Goal: Task Accomplishment & Management: Manage account settings

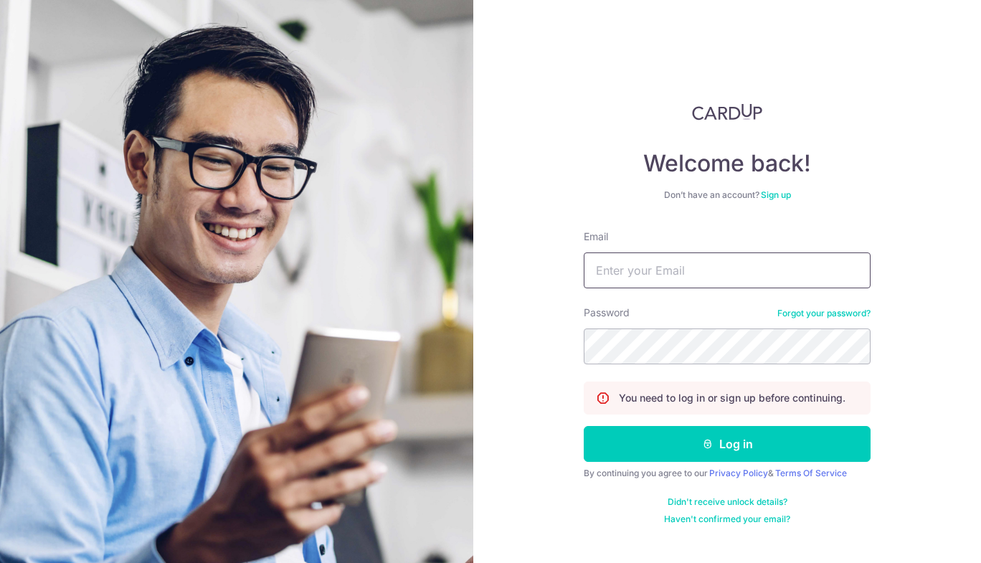
click at [623, 268] on input "Email" at bounding box center [727, 270] width 287 height 36
type input "[EMAIL_ADDRESS][DOMAIN_NAME]"
click at [584, 426] on button "Log in" at bounding box center [727, 444] width 287 height 36
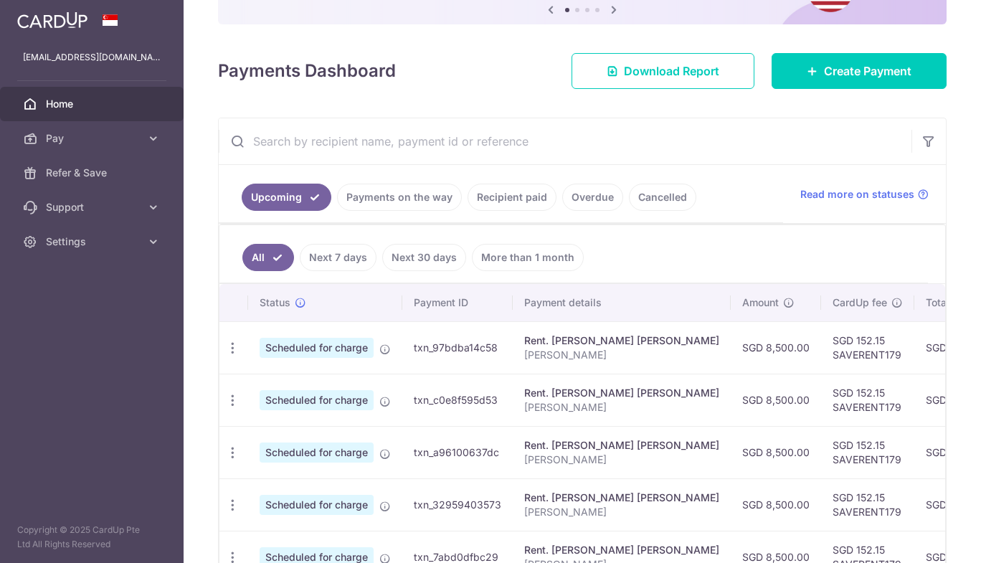
scroll to position [166, 0]
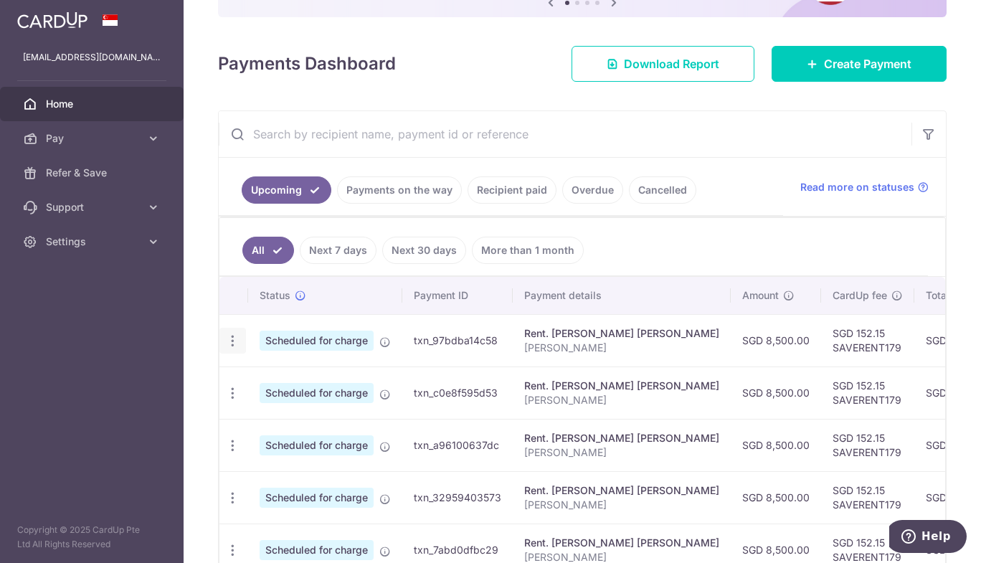
click at [234, 341] on icon "button" at bounding box center [232, 341] width 15 height 15
click at [323, 378] on span "Update payment" at bounding box center [309, 380] width 98 height 17
radio input "true"
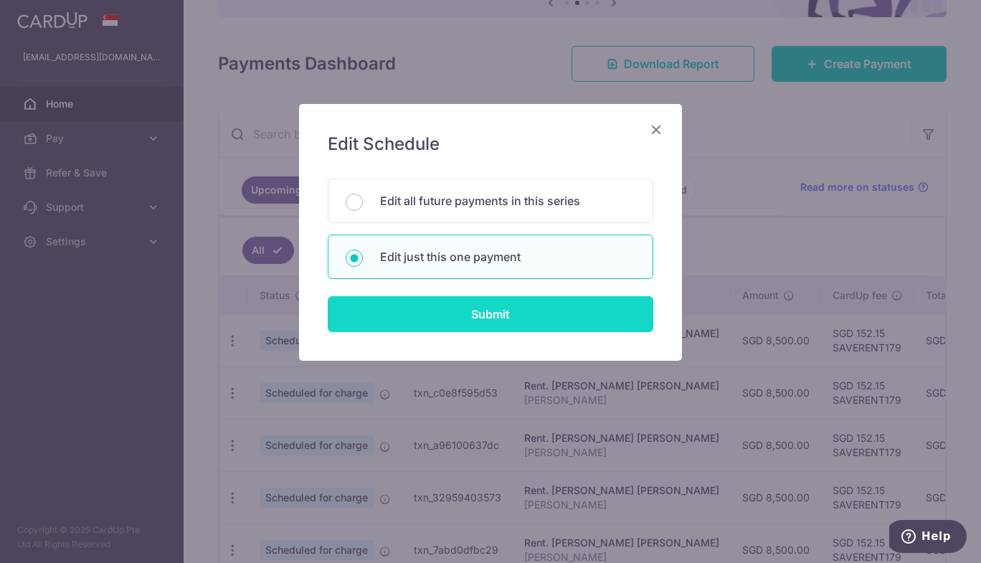
click at [498, 313] on input "Submit" at bounding box center [491, 314] width 326 height 36
radio input "true"
type input "8,500.00"
type input "[DATE]"
type input "[PERSON_NAME]"
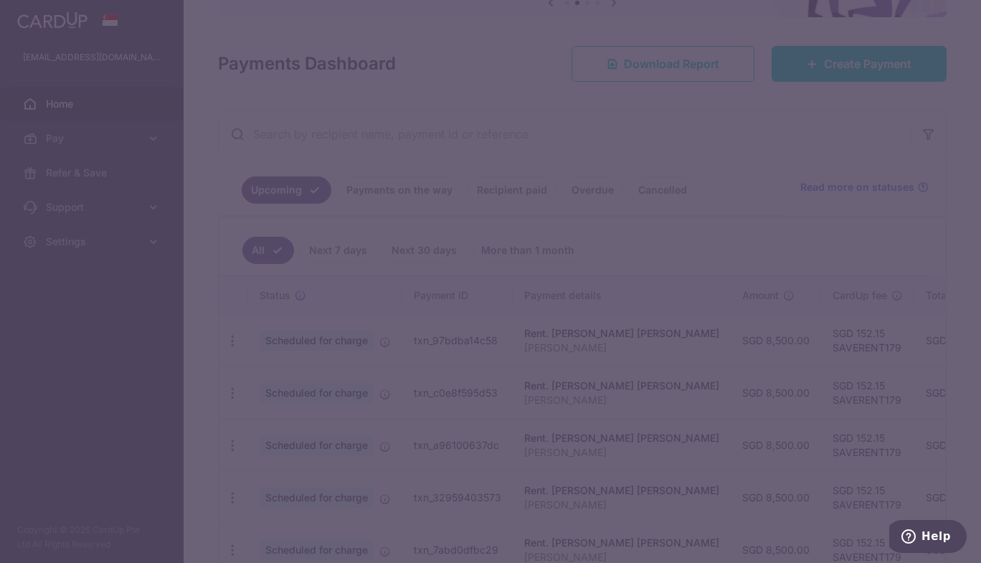
type input "SAVERENT179"
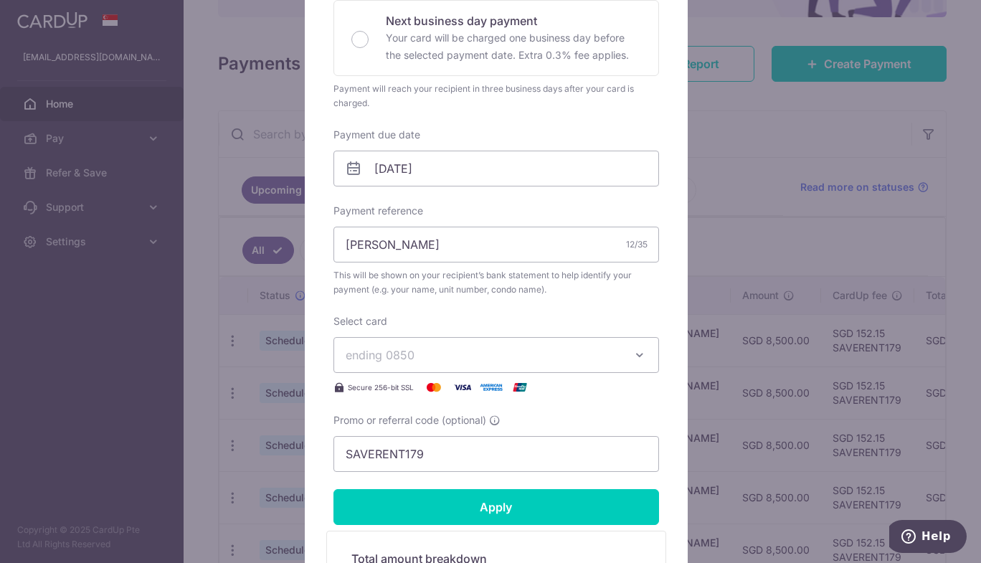
scroll to position [346, 0]
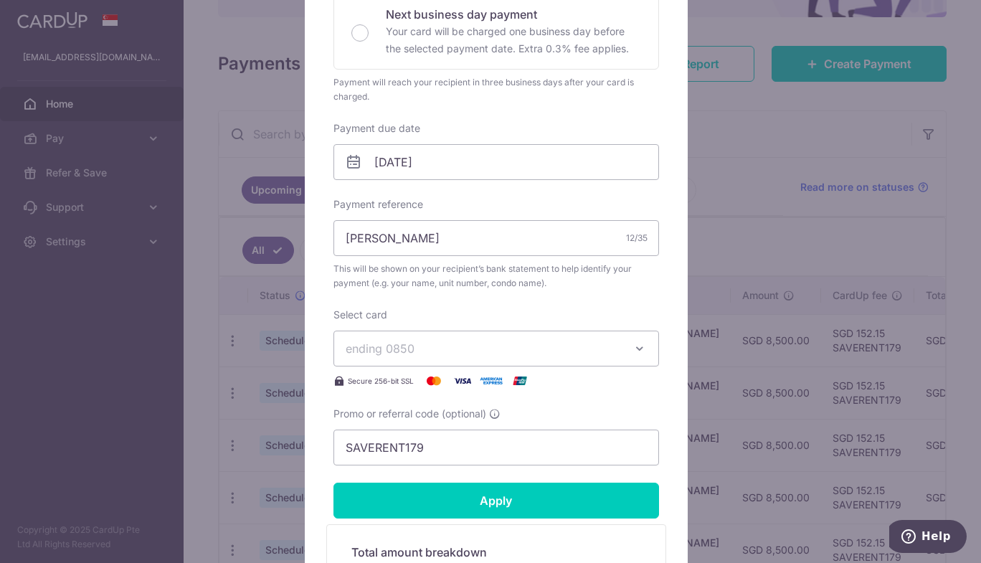
click at [397, 351] on span "ending 0850" at bounding box center [380, 348] width 69 height 14
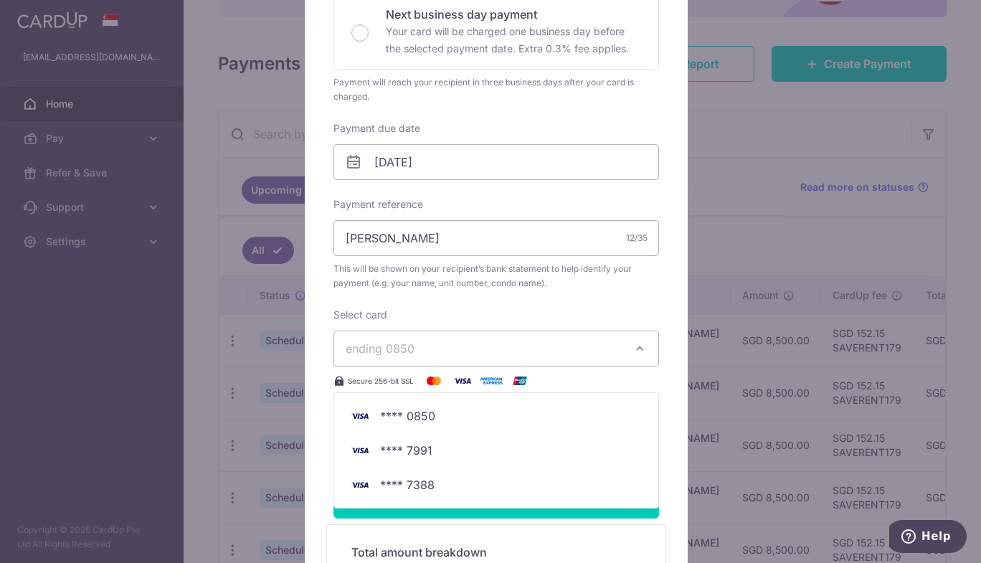
click at [807, 143] on div "Edit payment By clicking apply, you will make changes to all payments to [PERSO…" at bounding box center [490, 281] width 981 height 563
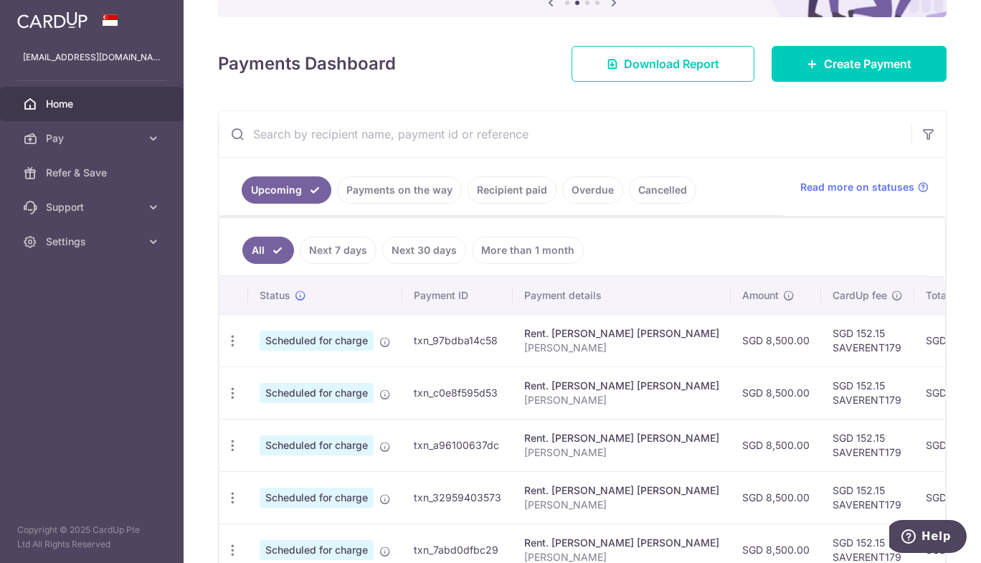
click at [505, 191] on link "Recipient paid" at bounding box center [512, 189] width 89 height 27
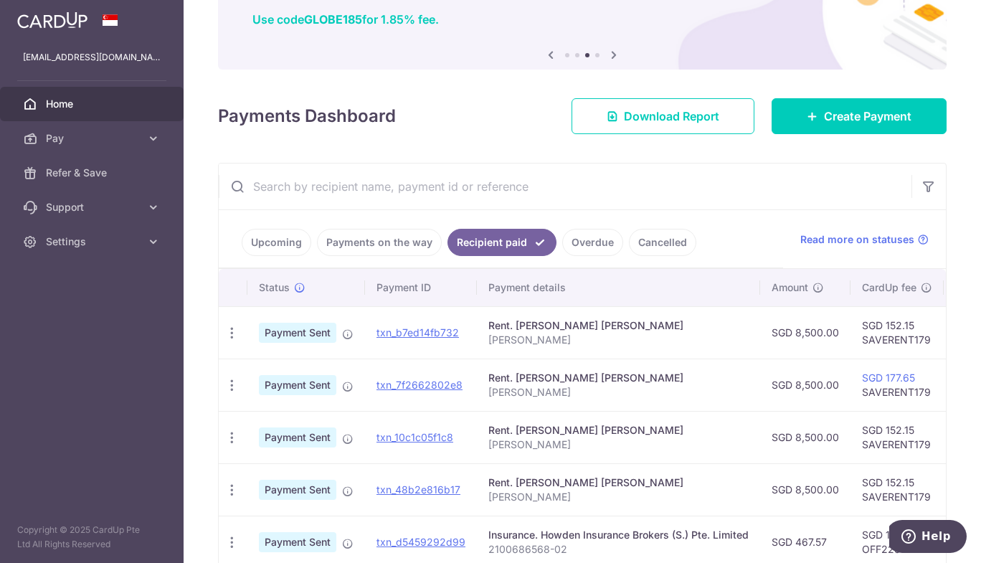
scroll to position [115, 0]
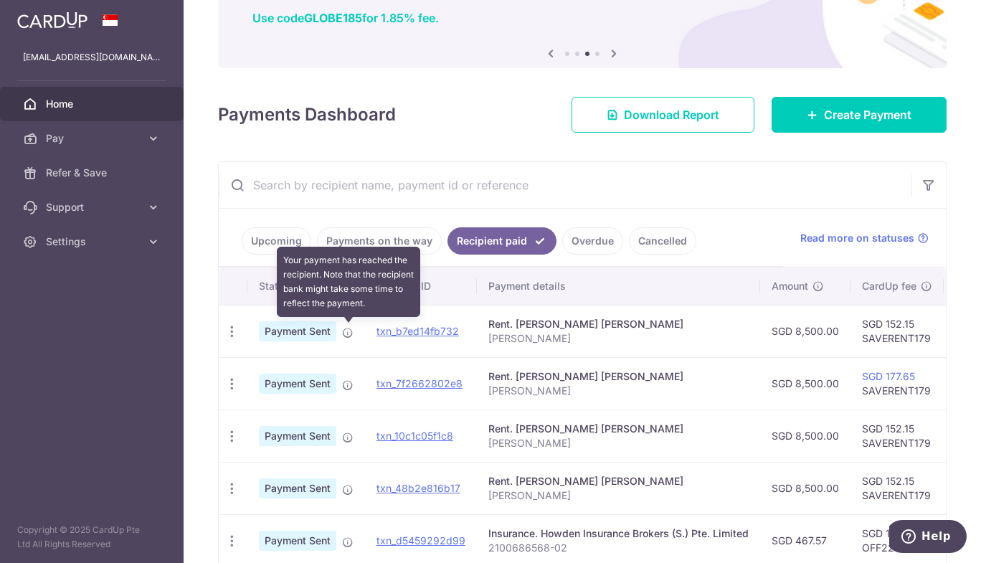
click at [344, 332] on icon at bounding box center [347, 332] width 11 height 11
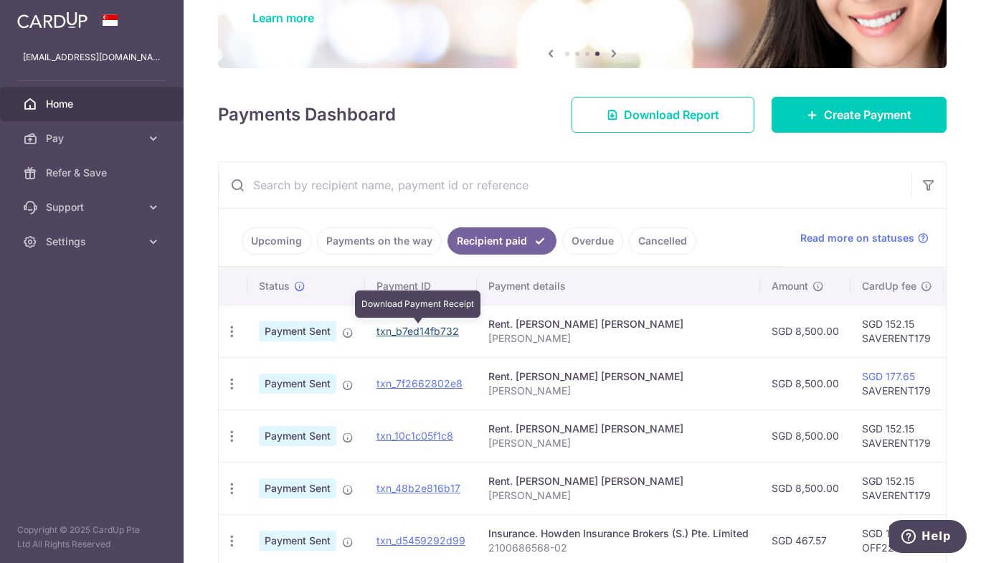
drag, startPoint x: 425, startPoint y: 329, endPoint x: 552, endPoint y: 82, distance: 278.4
click at [425, 329] on link "txn_b7ed14fb732" at bounding box center [418, 331] width 82 height 12
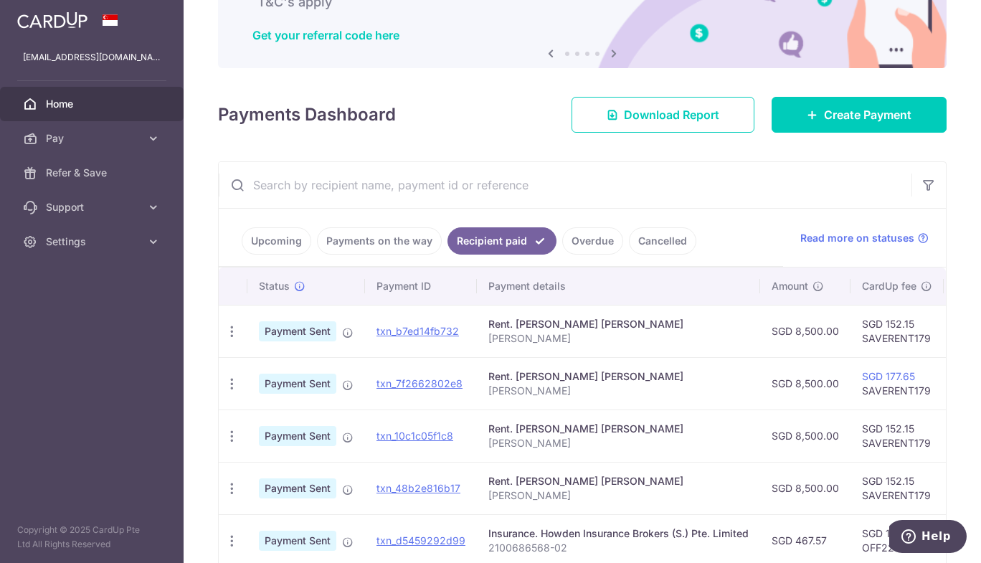
click at [282, 241] on link "Upcoming" at bounding box center [277, 240] width 70 height 27
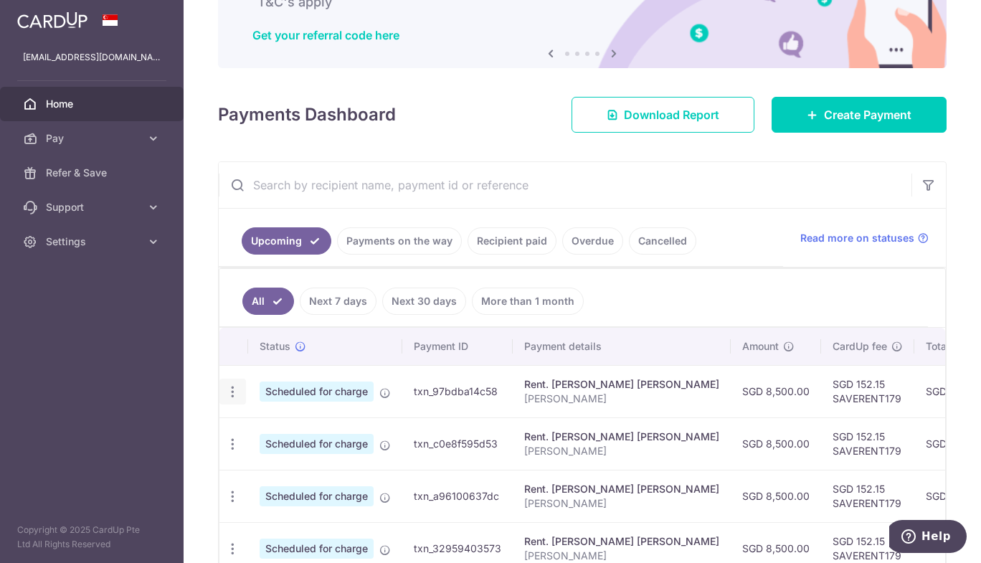
click at [230, 397] on icon "button" at bounding box center [232, 391] width 15 height 15
click at [291, 438] on span "Update payment" at bounding box center [309, 430] width 98 height 17
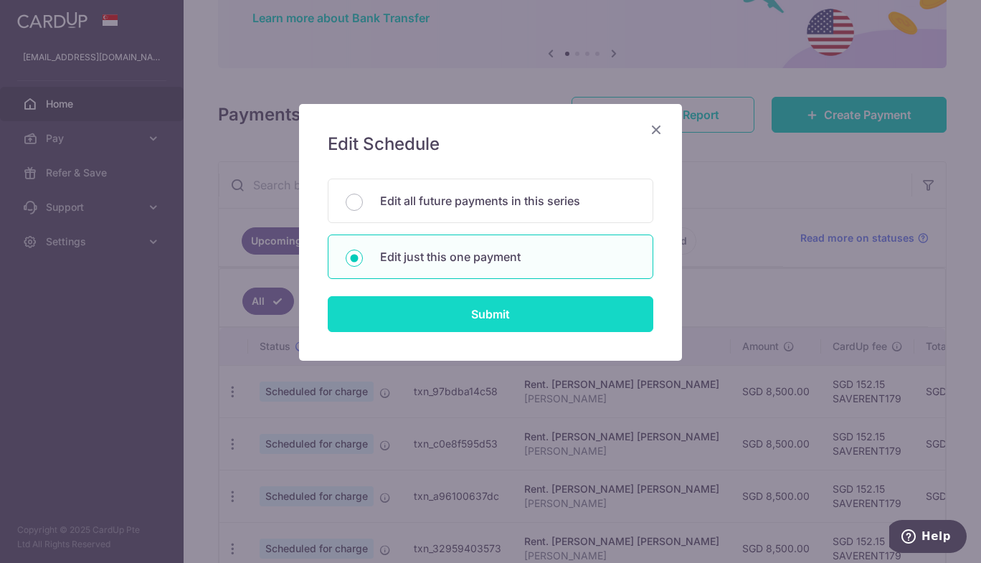
click at [509, 318] on input "Submit" at bounding box center [491, 314] width 326 height 36
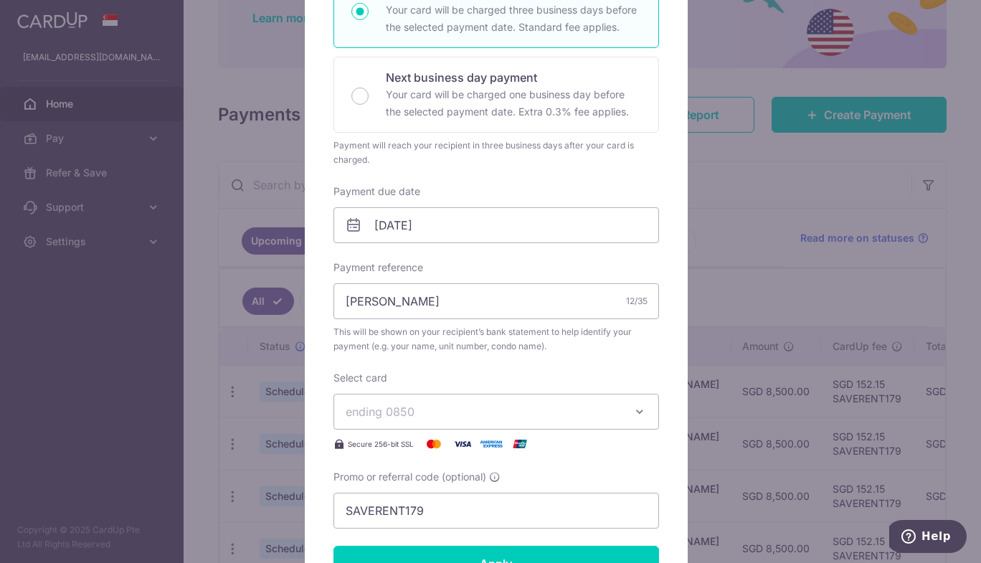
scroll to position [295, 0]
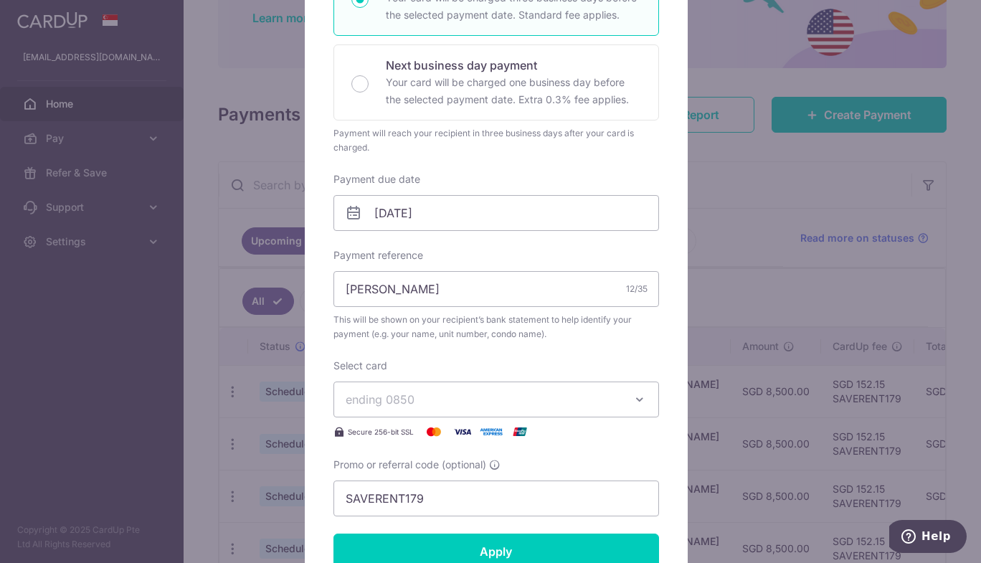
click at [633, 393] on icon "button" at bounding box center [640, 399] width 14 height 14
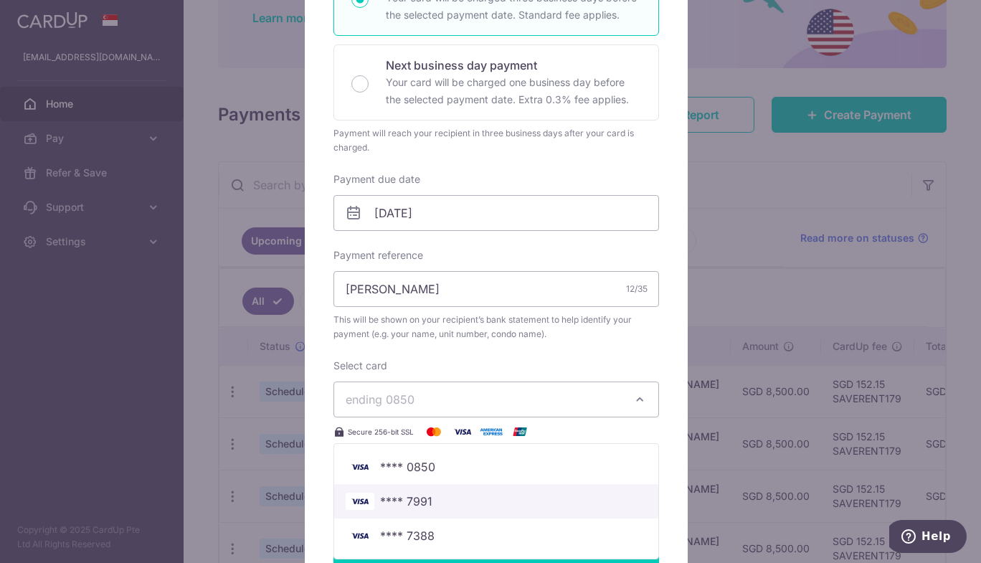
click at [412, 502] on span "**** 7991" at bounding box center [406, 501] width 52 height 17
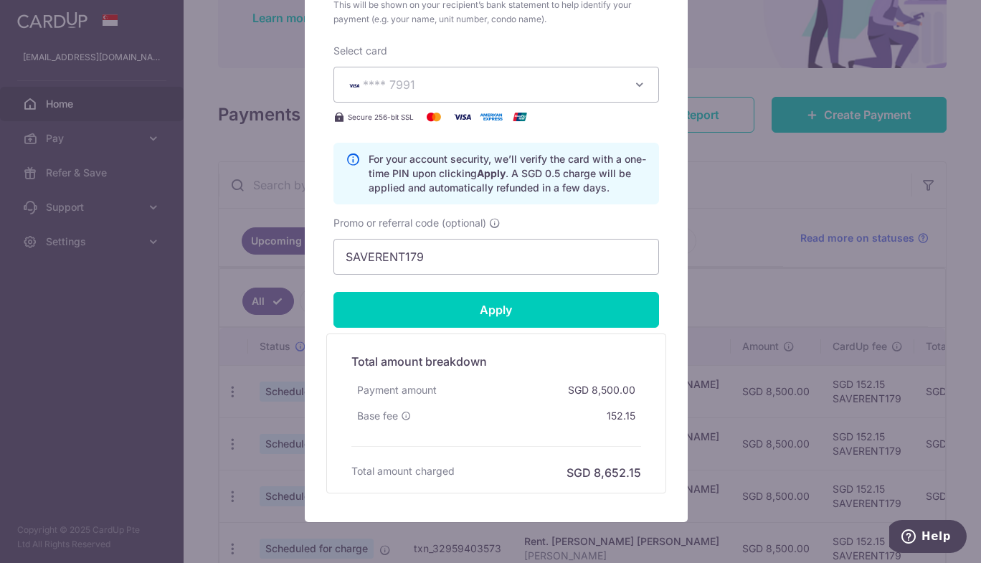
scroll to position [673, 0]
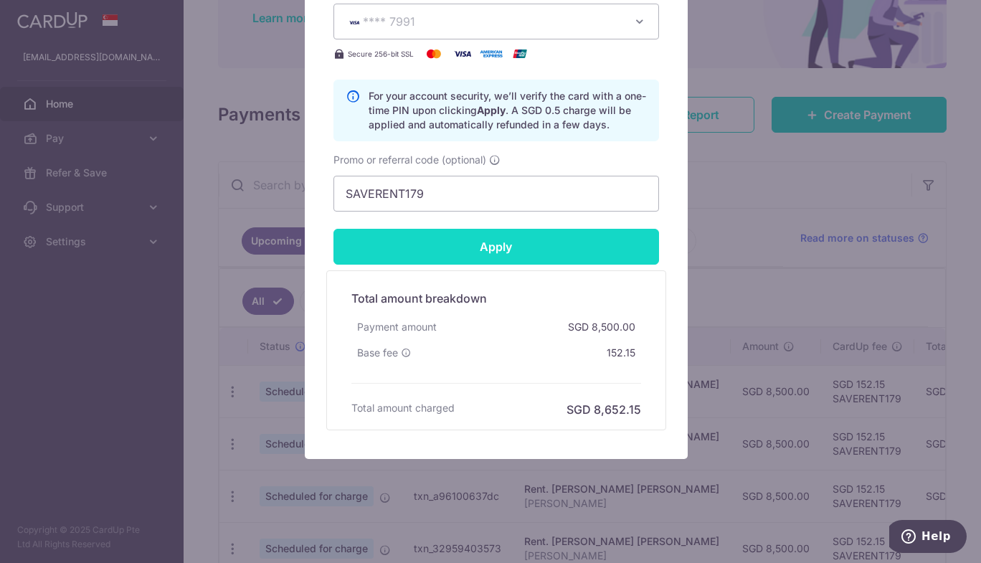
click at [496, 238] on input "Apply" at bounding box center [497, 247] width 326 height 36
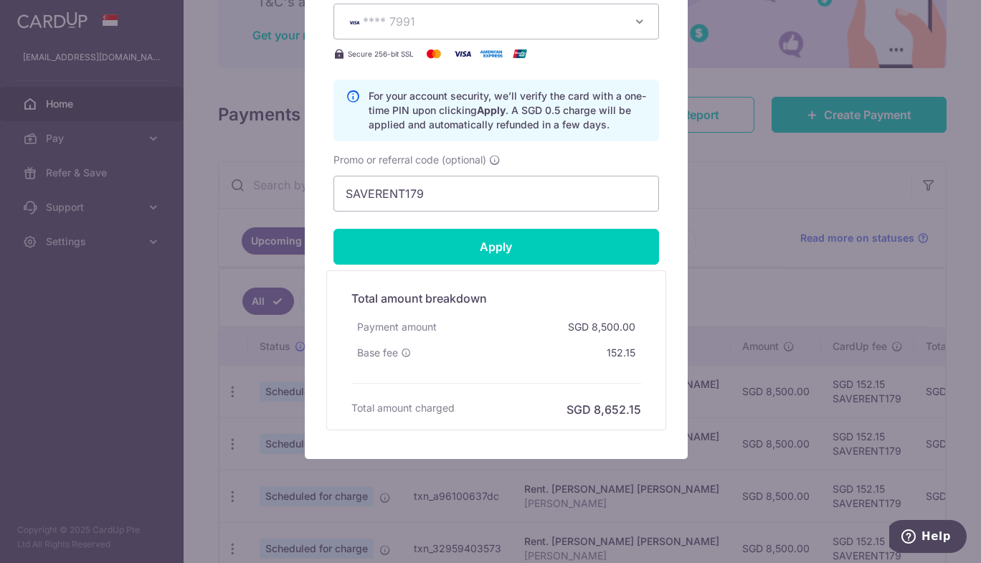
type input "Successfully Applied"
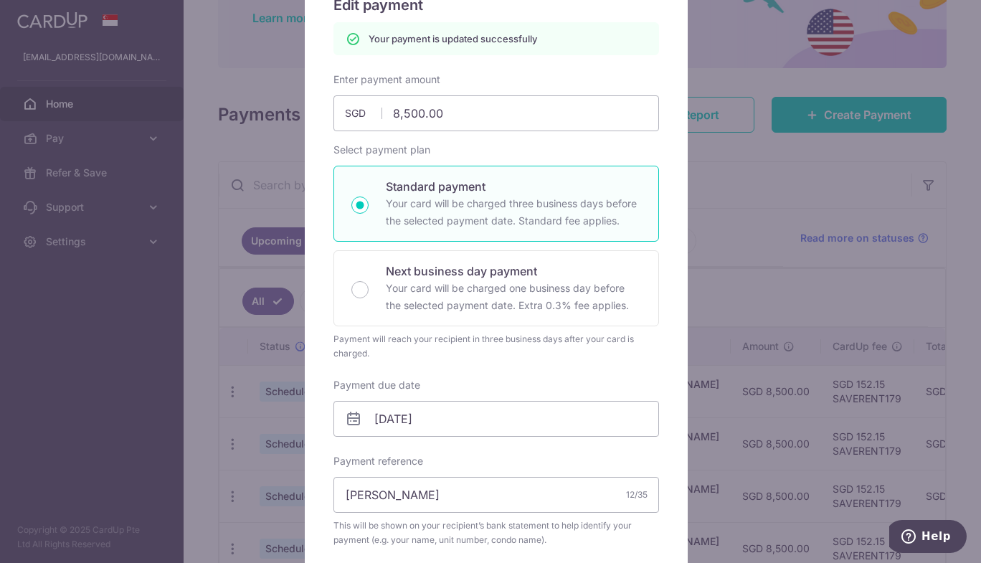
scroll to position [0, 0]
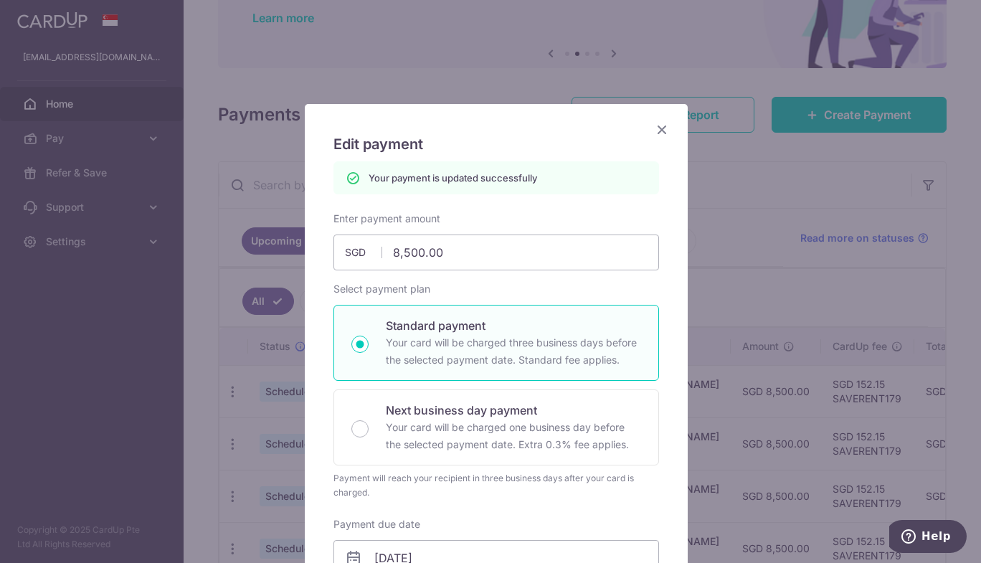
click at [655, 128] on icon "Close" at bounding box center [661, 129] width 17 height 18
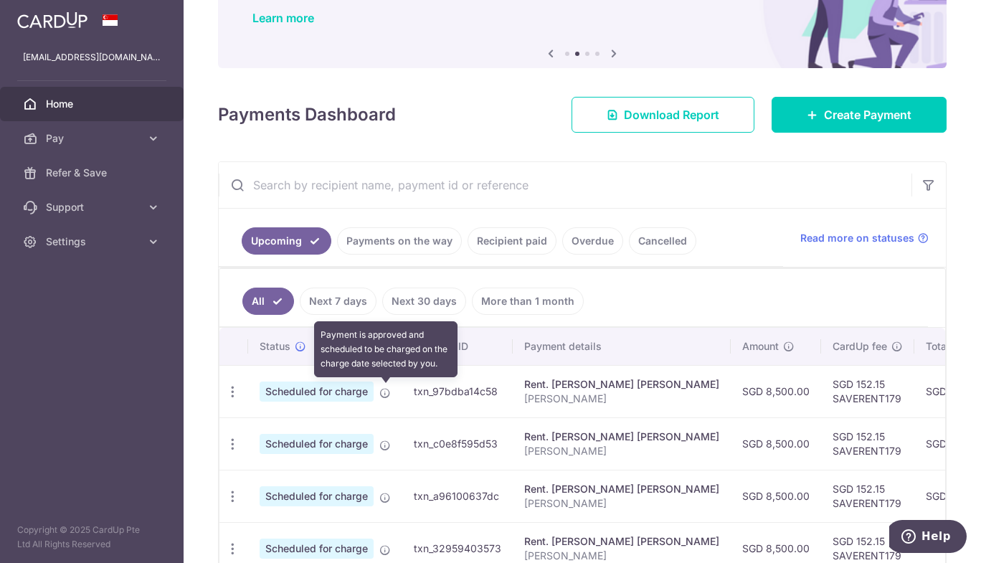
click at [387, 394] on icon at bounding box center [384, 392] width 11 height 11
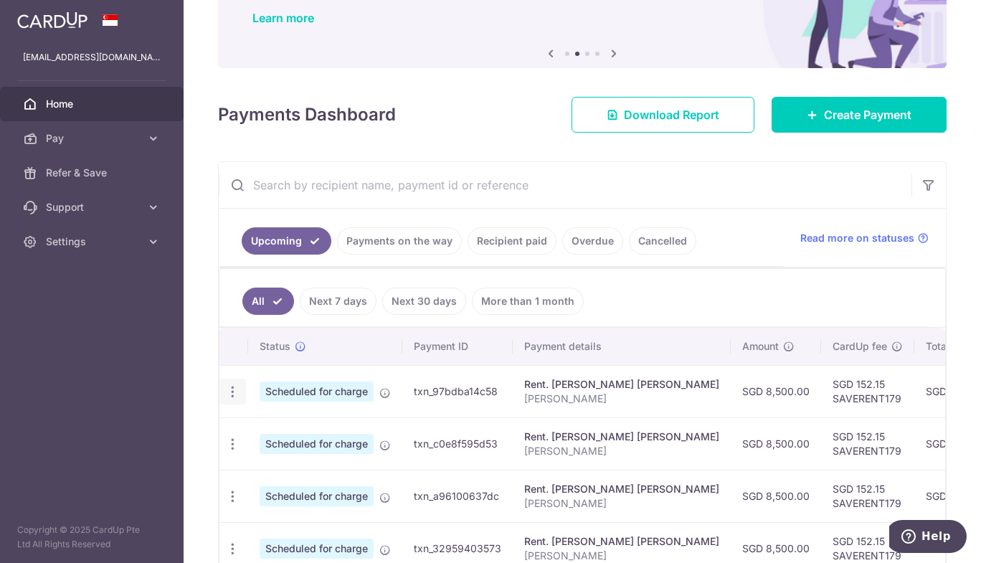
click at [232, 394] on icon "button" at bounding box center [232, 391] width 15 height 15
click at [286, 427] on span "Update payment" at bounding box center [309, 430] width 98 height 17
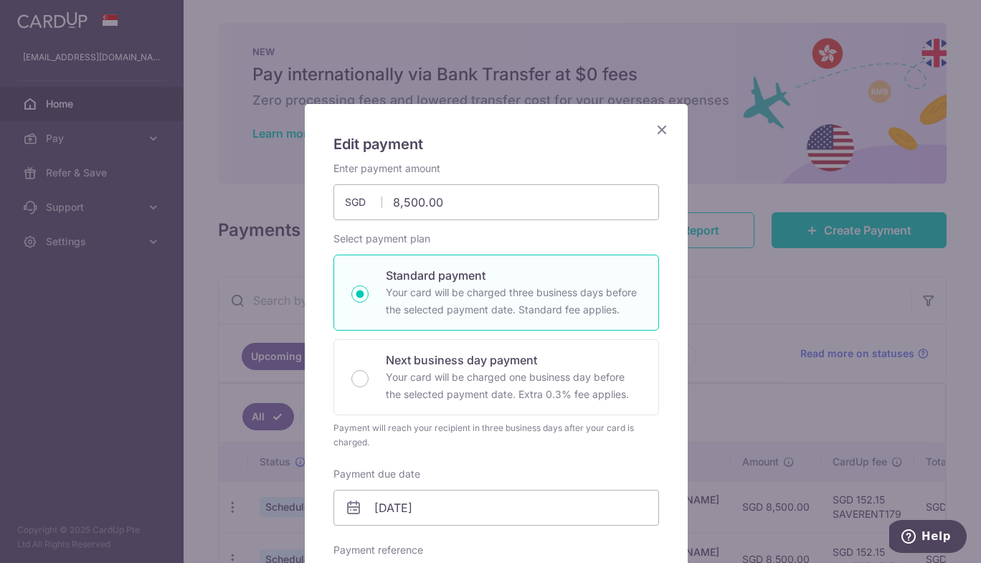
click at [654, 127] on icon "Close" at bounding box center [661, 129] width 17 height 18
